Goal: Check status: Check status

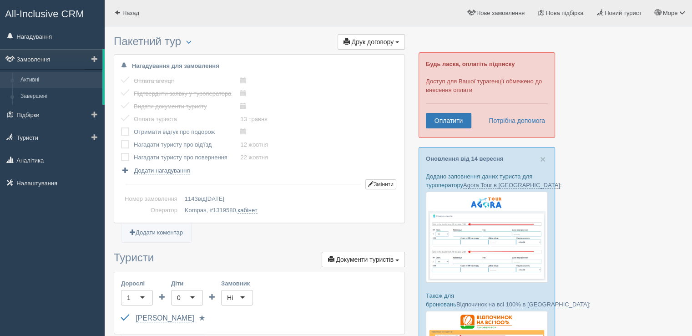
click at [32, 80] on link "Активні" at bounding box center [59, 80] width 86 height 16
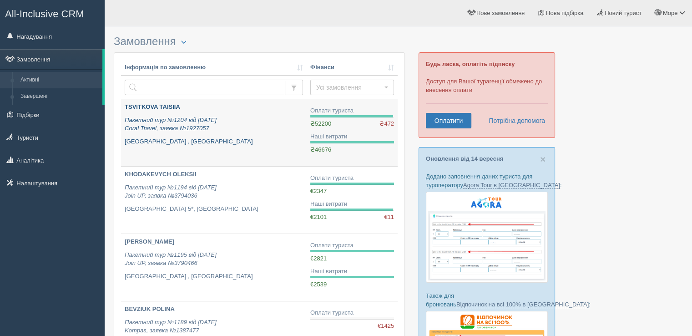
click at [137, 112] on div "TSVITKOVA TAISIIA Пакетний тур №1204 від 02.09.2025 Coral Travel, заявка №19270…" at bounding box center [214, 124] width 178 height 43
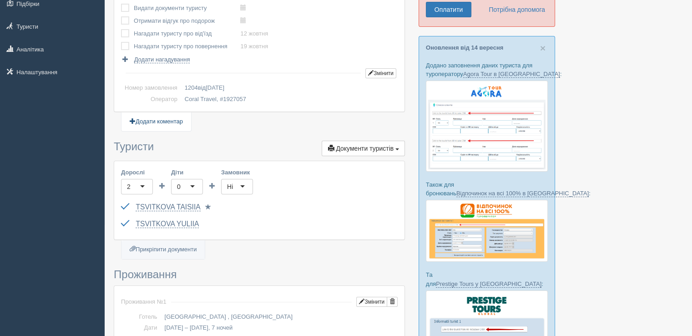
scroll to position [91, 0]
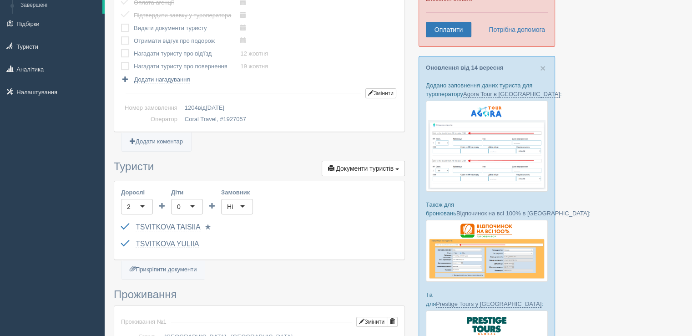
drag, startPoint x: 253, startPoint y: 117, endPoint x: 186, endPoint y: 122, distance: 67.5
click at [186, 122] on td "Coral Travel, # 1927057" at bounding box center [289, 119] width 217 height 11
copy td "Coral Travel, # 1927057"
drag, startPoint x: 280, startPoint y: 55, endPoint x: 239, endPoint y: 51, distance: 40.6
click at [239, 51] on div "Оплата туриста виконано! Оплата агенції виконано! Підтвердити заявку у туропера…" at bounding box center [259, 34] width 277 height 100
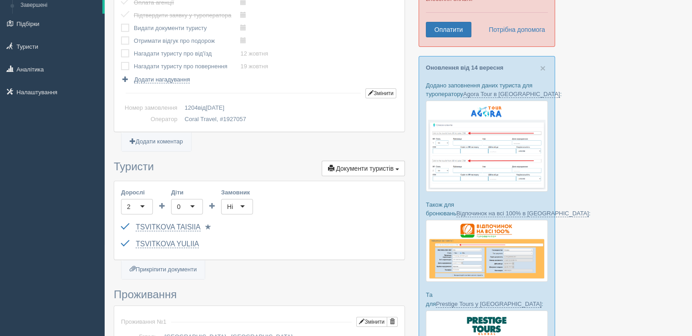
click at [285, 98] on td at bounding box center [243, 93] width 244 height 19
drag, startPoint x: 268, startPoint y: 51, endPoint x: 250, endPoint y: 53, distance: 17.8
click at [250, 53] on div "Оплата туриста виконано! Оплата агенції виконано! Підтвердити заявку у туропера…" at bounding box center [259, 34] width 277 height 100
click at [284, 41] on div "Оплата туриста виконано! Оплата агенції виконано! Підтвердити заявку у туропера…" at bounding box center [259, 34] width 277 height 100
drag, startPoint x: 233, startPoint y: 51, endPoint x: 268, endPoint y: 53, distance: 35.6
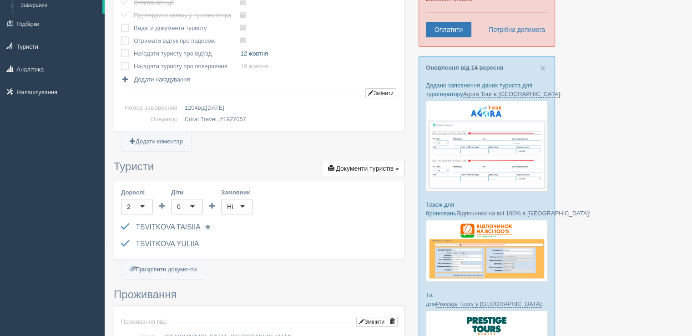
click at [268, 53] on tr "Нагадати туристу про від'їзд 12 жовтня виконано!" at bounding box center [199, 53] width 157 height 13
copy tr "Нагадати туристу про від'їзд 12 жовтня"
drag, startPoint x: 233, startPoint y: 64, endPoint x: 271, endPoint y: 69, distance: 38.6
click at [271, 69] on tr "Нагадати туристу про повернення 19 жовтня виконано!" at bounding box center [199, 66] width 157 height 13
copy tr "Нагадати туристу про повернення 19 жовтня"
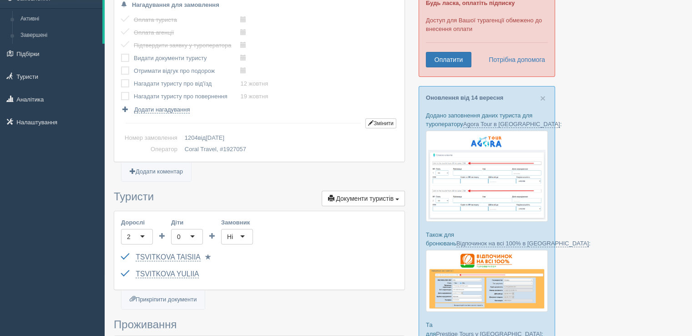
scroll to position [46, 0]
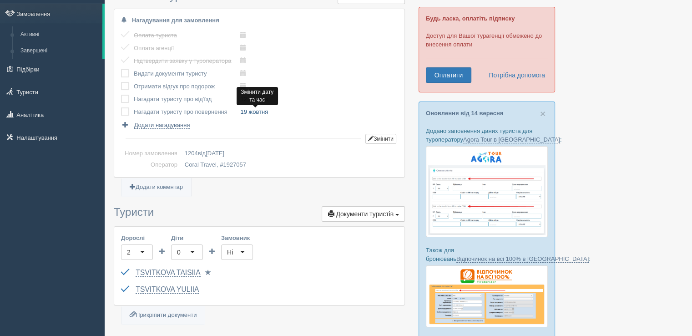
copy tr "Нагадати туристу про повернення 19 жовтня"
